Goal: Task Accomplishment & Management: Manage account settings

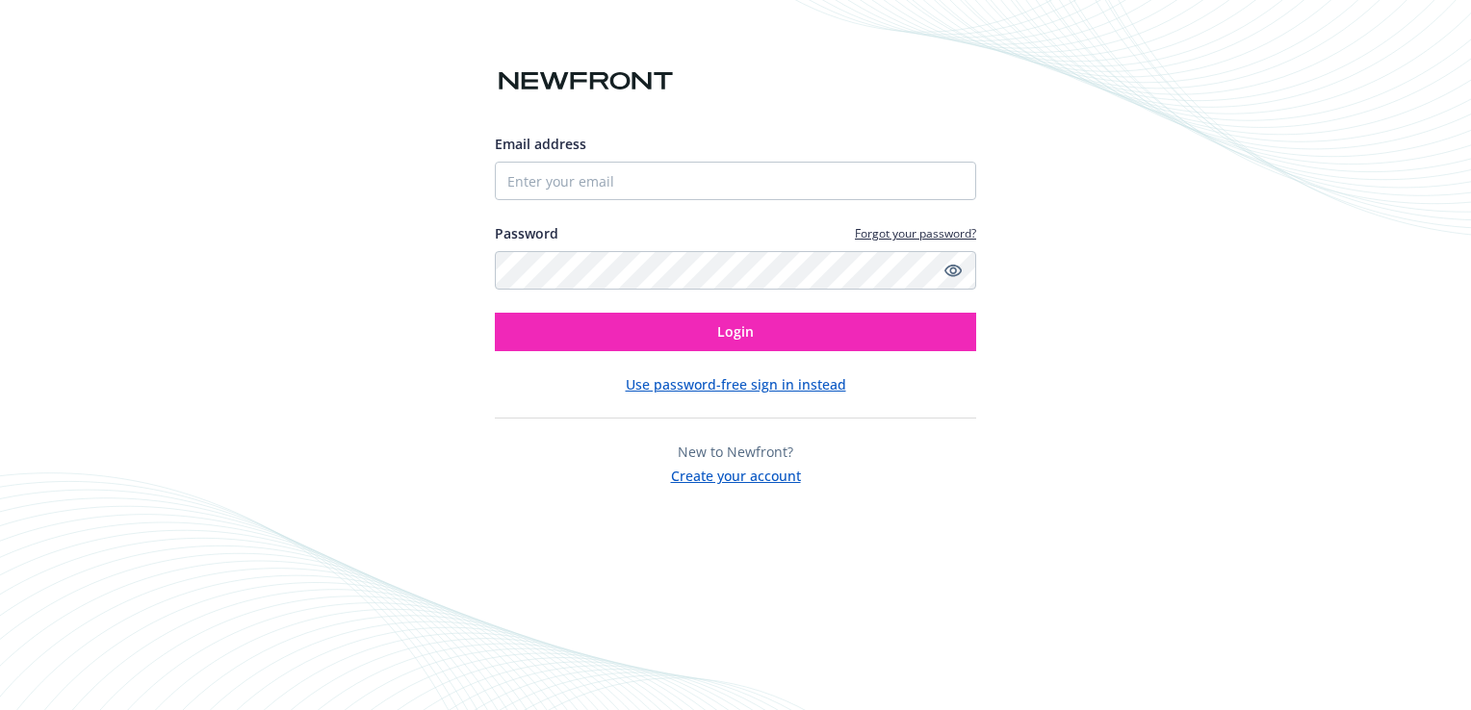
click at [751, 383] on button "Use password-free sign in instead" at bounding box center [736, 384] width 220 height 20
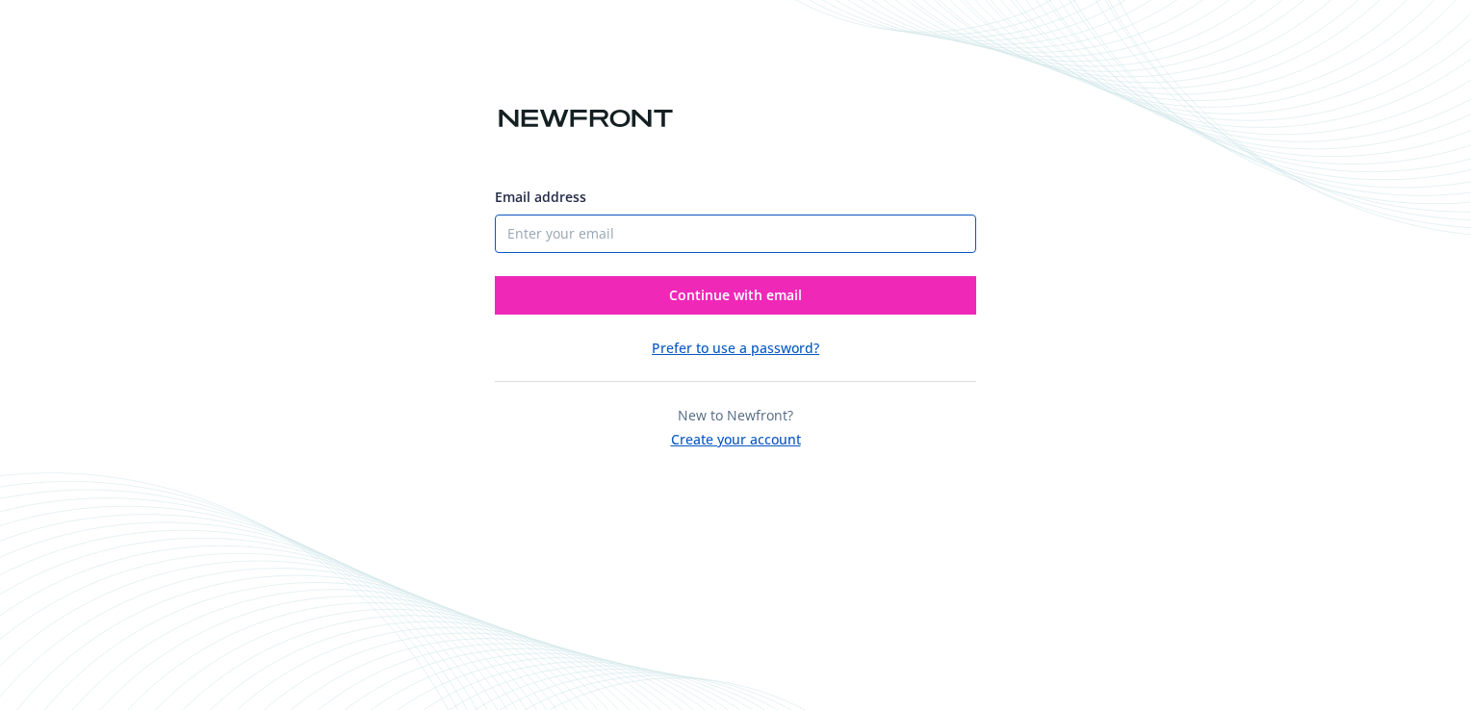
click at [624, 237] on input "Email address" at bounding box center [735, 234] width 481 height 39
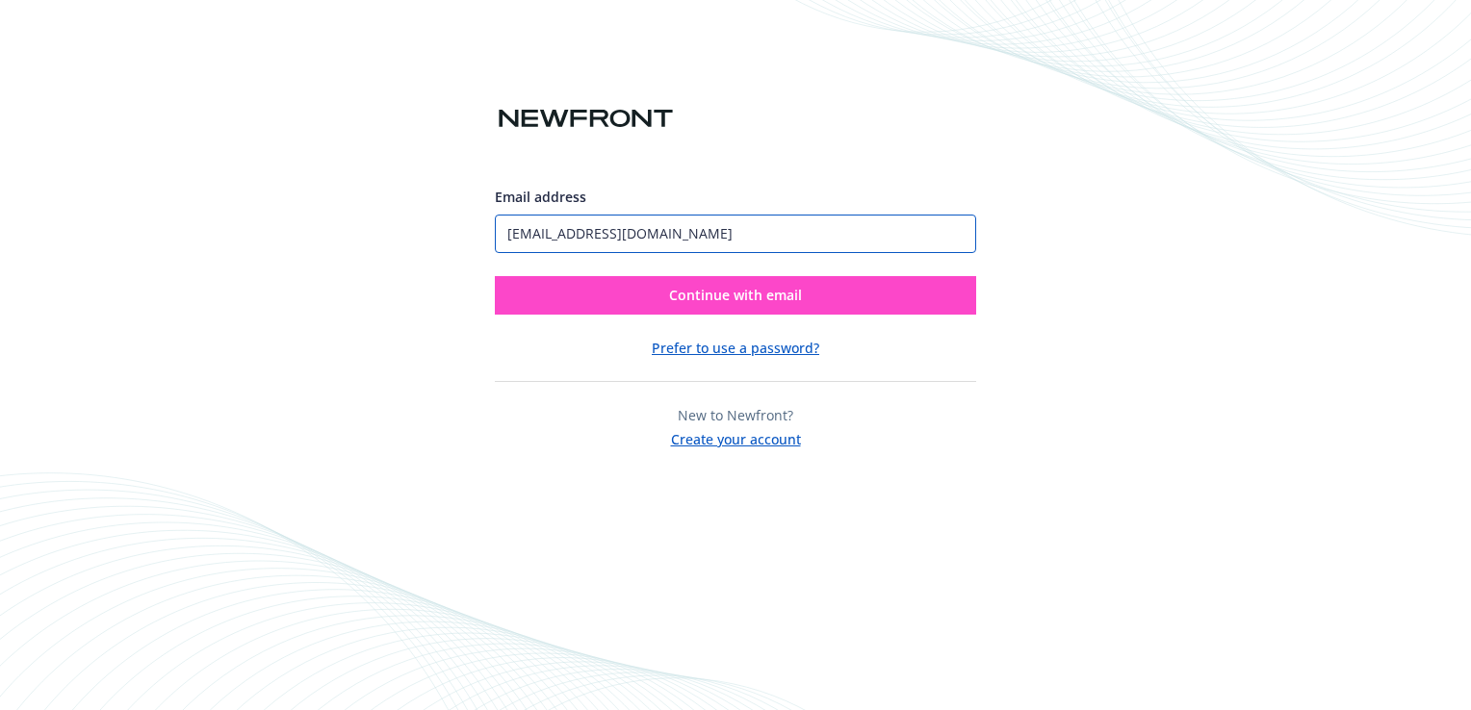
type input "[EMAIL_ADDRESS][DOMAIN_NAME]"
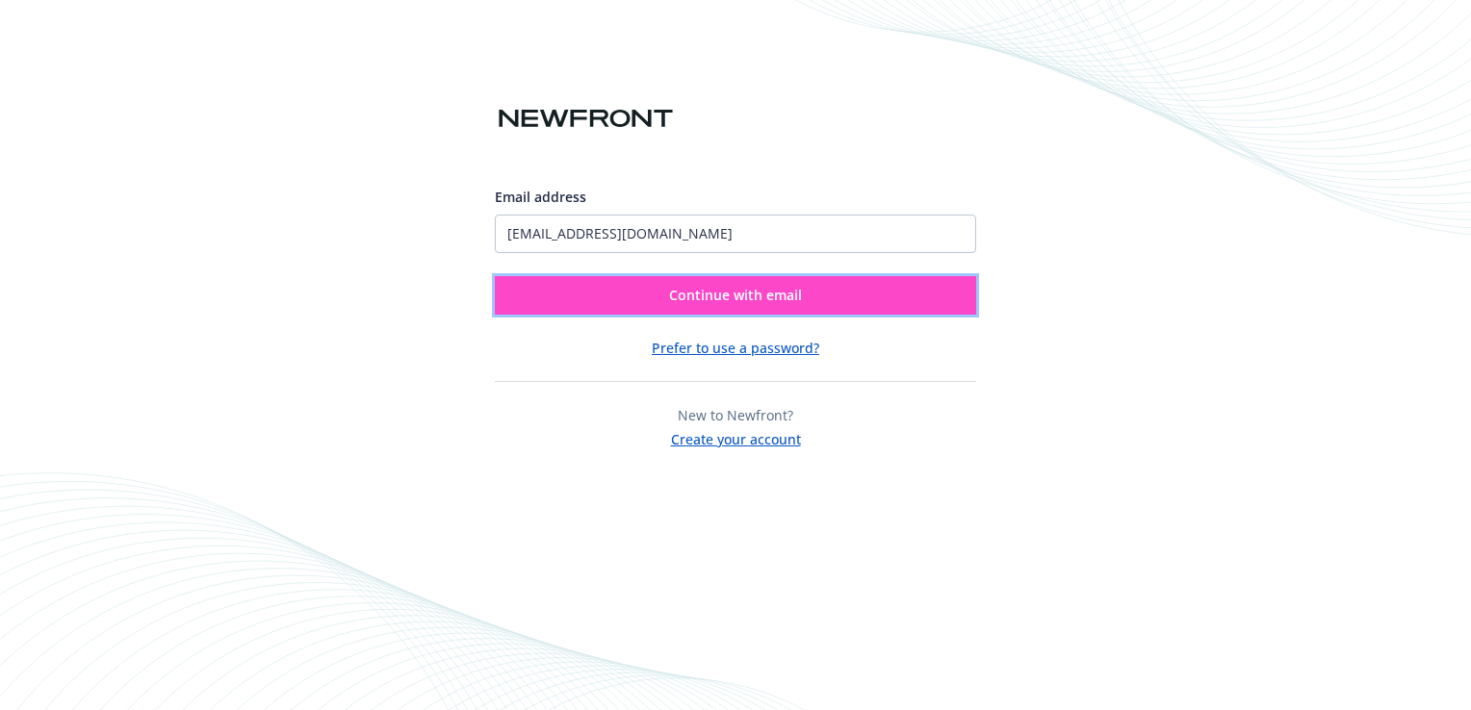
click at [705, 291] on span "Continue with email" at bounding box center [735, 295] width 133 height 18
